Goal: Task Accomplishment & Management: Manage account settings

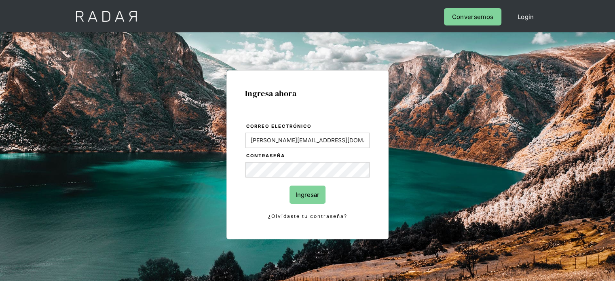
click at [314, 201] on input "Ingresar" at bounding box center [307, 195] width 36 height 18
